Goal: Information Seeking & Learning: Learn about a topic

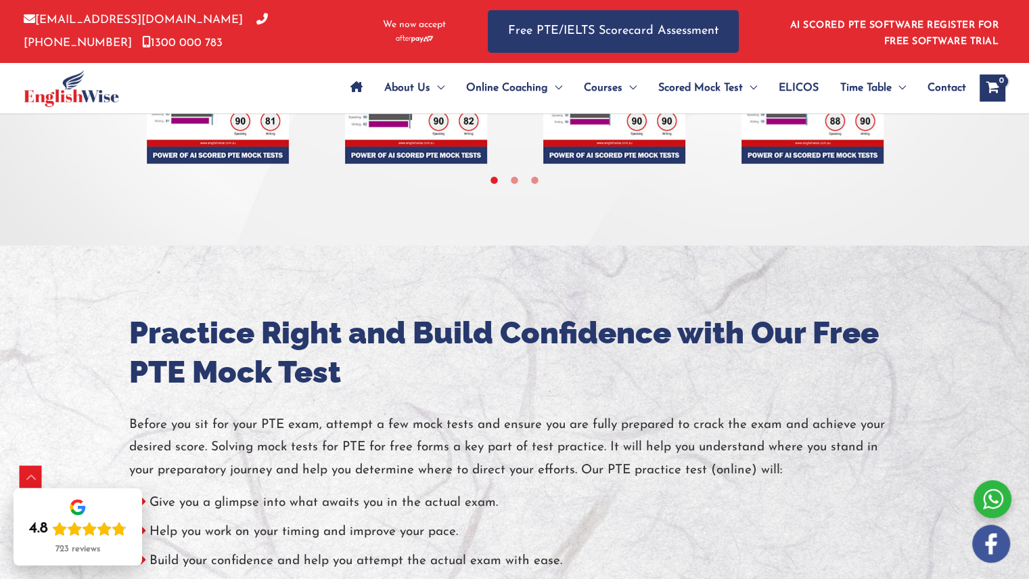
scroll to position [4132, 0]
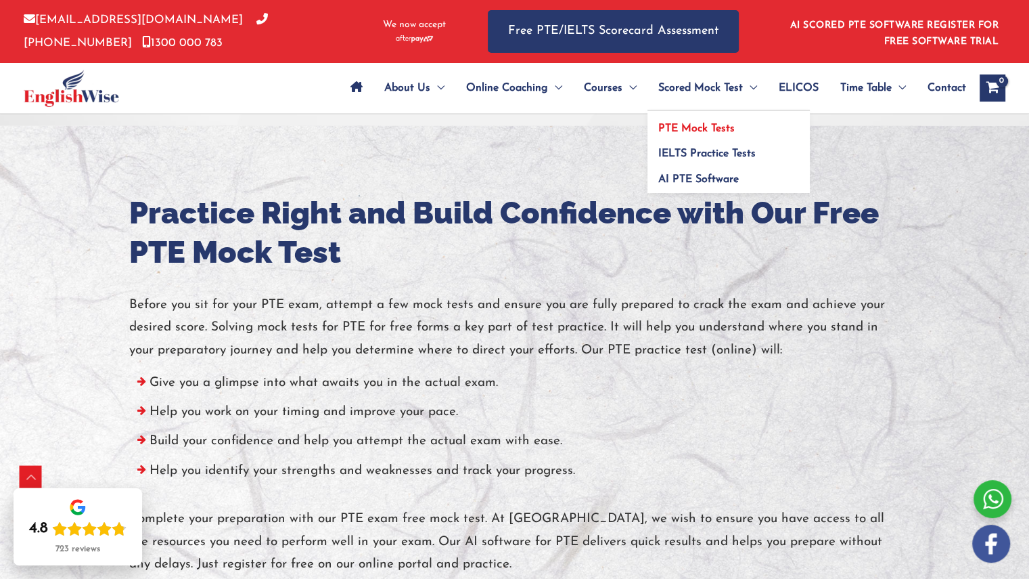
click at [693, 129] on span "PTE Mock Tests" at bounding box center [696, 128] width 76 height 11
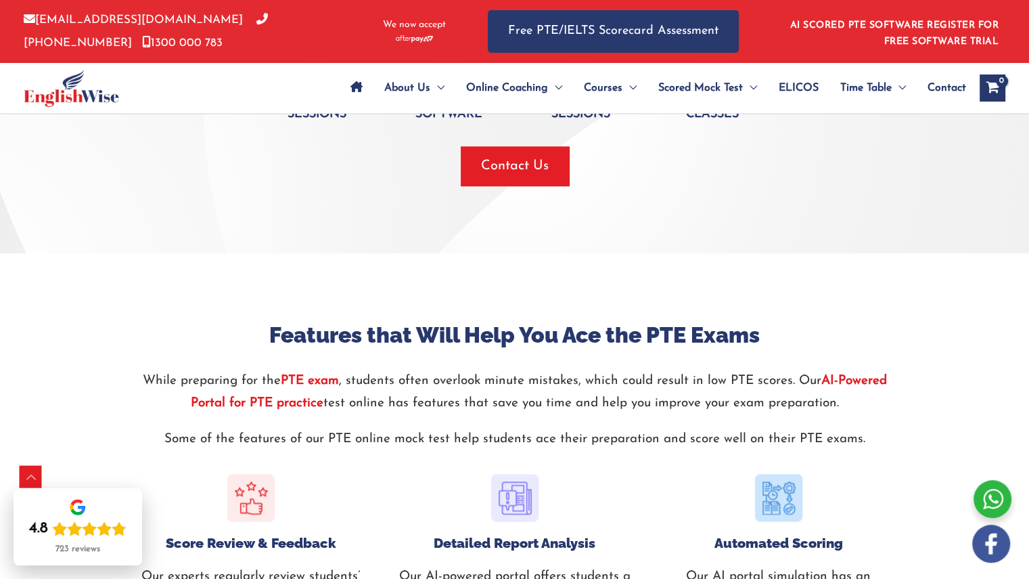
scroll to position [1468, 0]
